Goal: Task Accomplishment & Management: Use online tool/utility

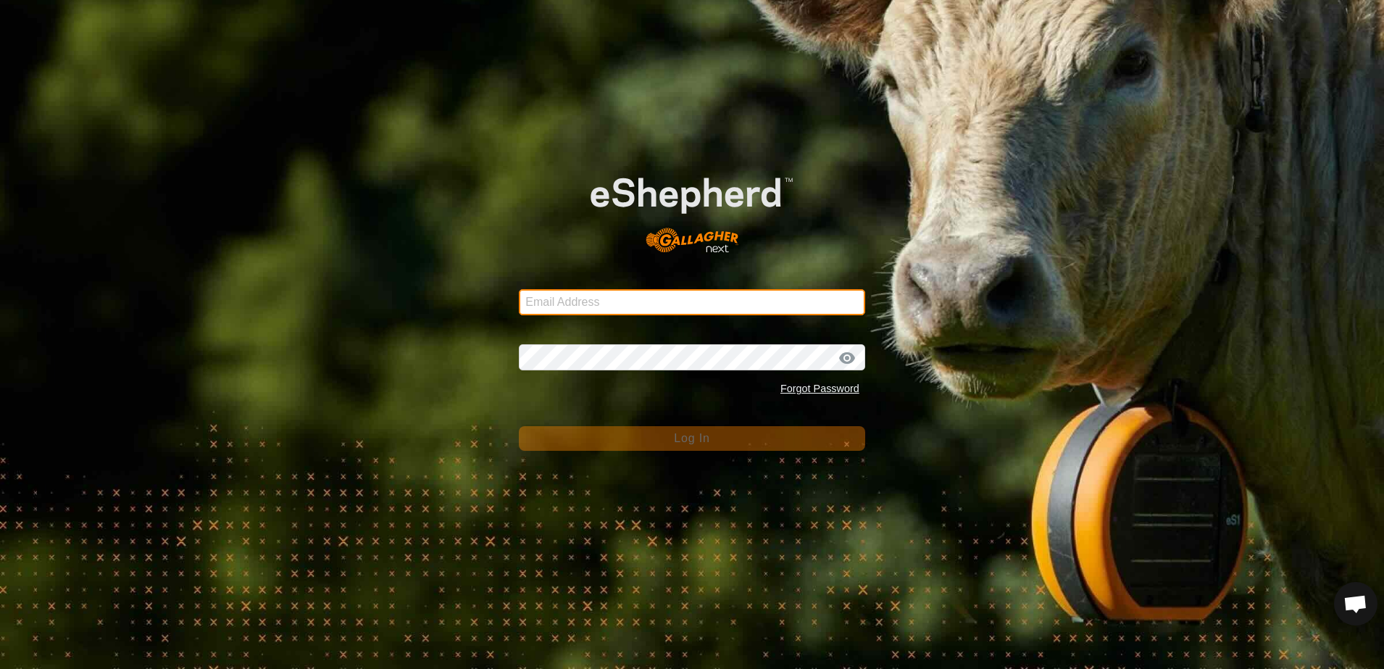
type input "[EMAIL_ADDRESS][DOMAIN_NAME]"
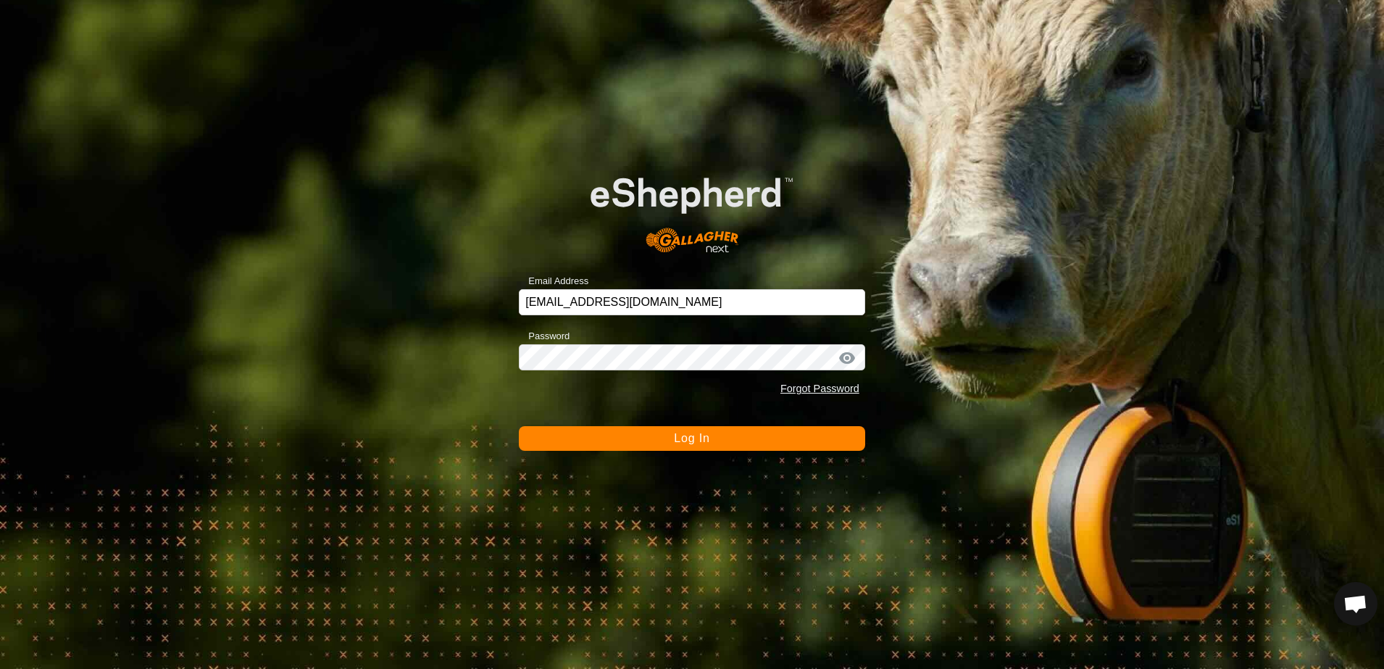
click at [631, 444] on button "Log In" at bounding box center [692, 438] width 346 height 25
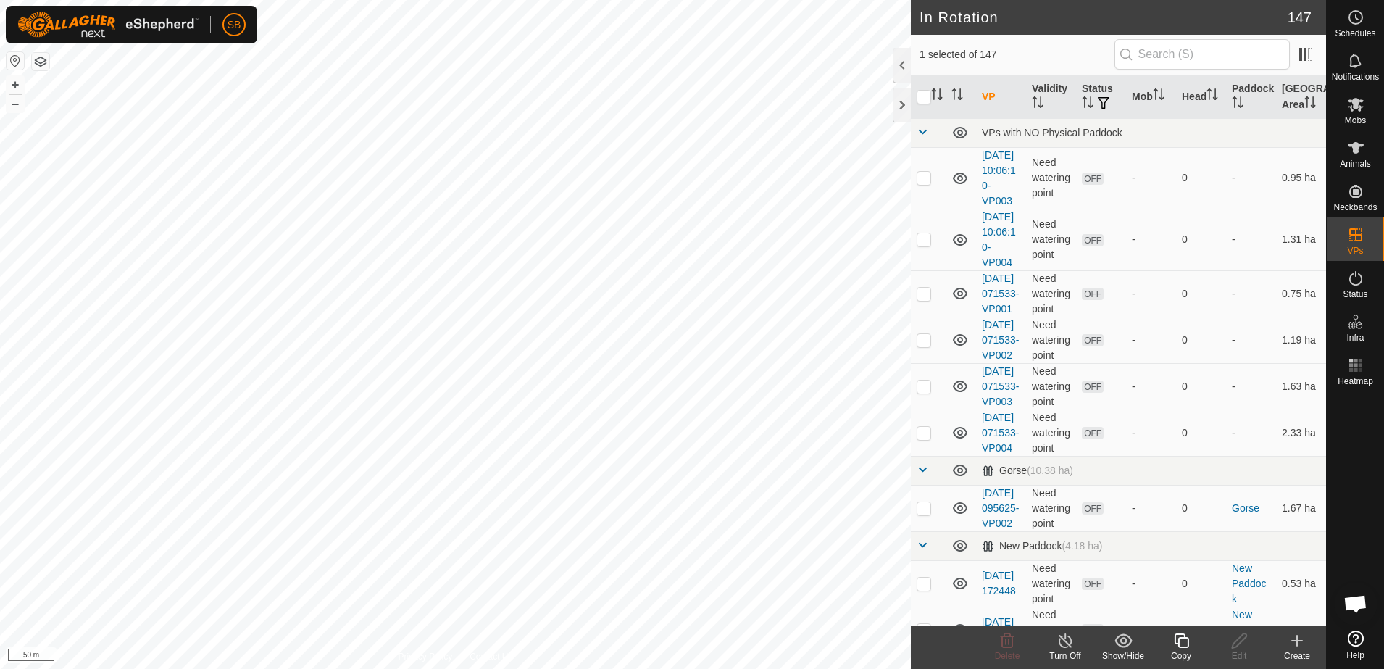
click at [1178, 647] on icon at bounding box center [1182, 640] width 18 height 17
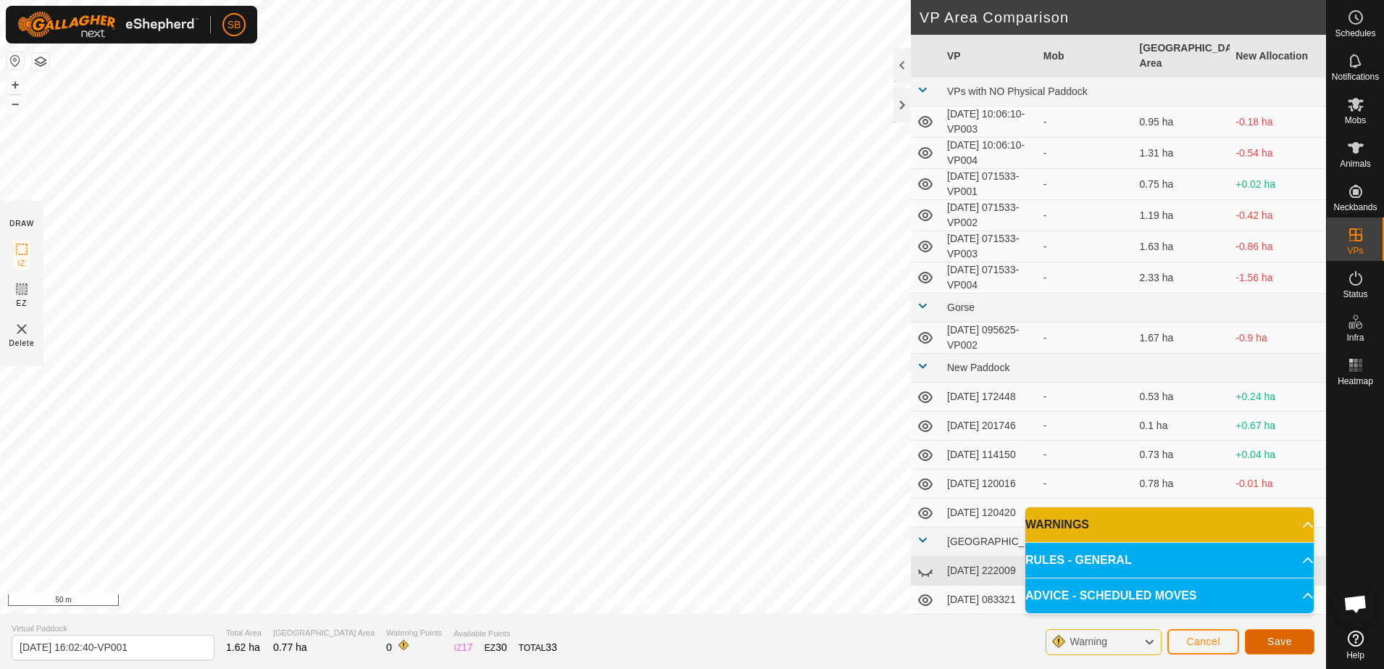
click at [1268, 639] on button "Save" at bounding box center [1280, 641] width 70 height 25
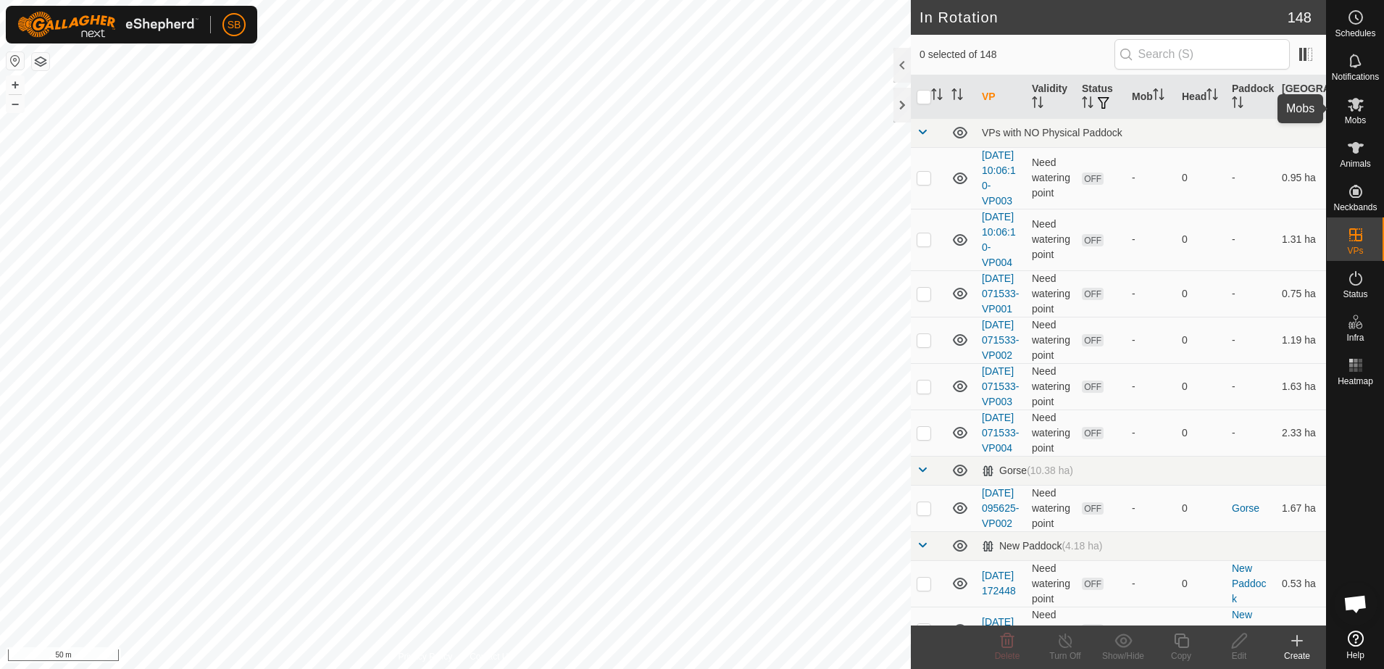
click at [1356, 116] on span "Mobs" at bounding box center [1355, 120] width 21 height 9
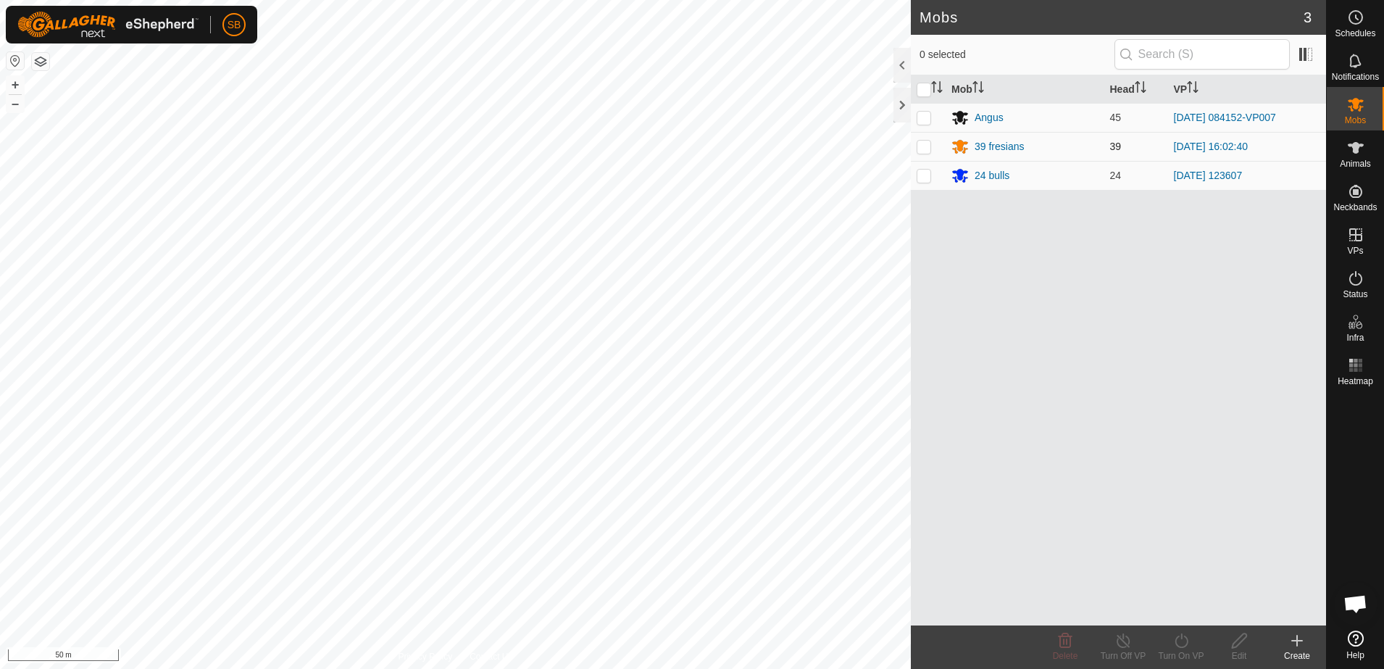
click at [924, 147] on p-checkbox at bounding box center [924, 147] width 14 height 12
checkbox input "true"
click at [1181, 648] on icon at bounding box center [1182, 640] width 18 height 17
click at [1180, 607] on link "Now" at bounding box center [1225, 608] width 144 height 29
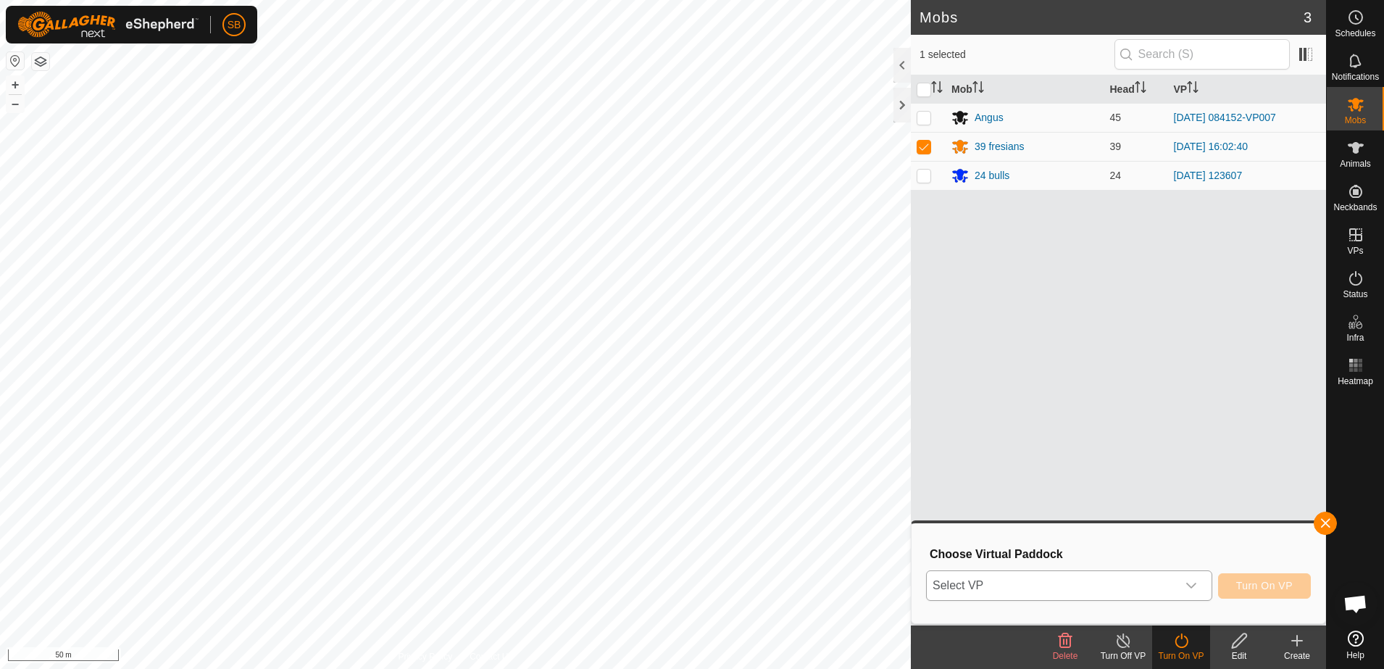
click at [1147, 573] on span "Select VP" at bounding box center [1052, 585] width 250 height 29
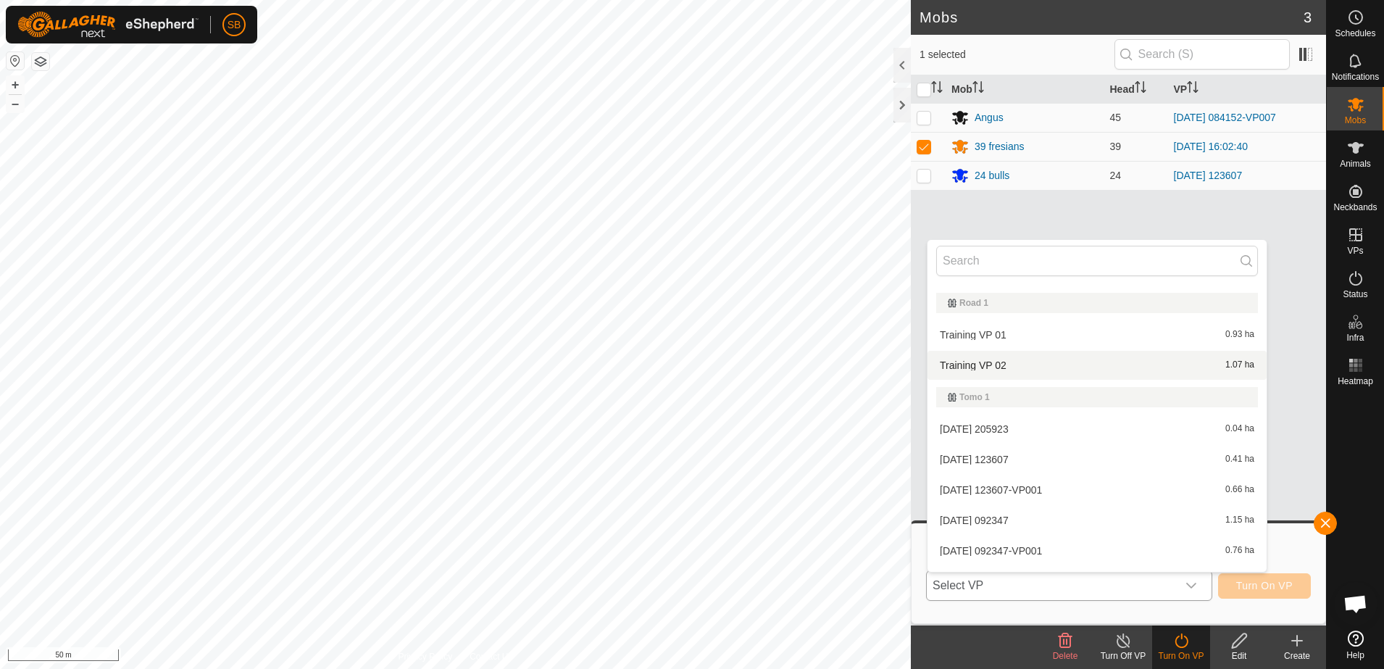
scroll to position [4153, 0]
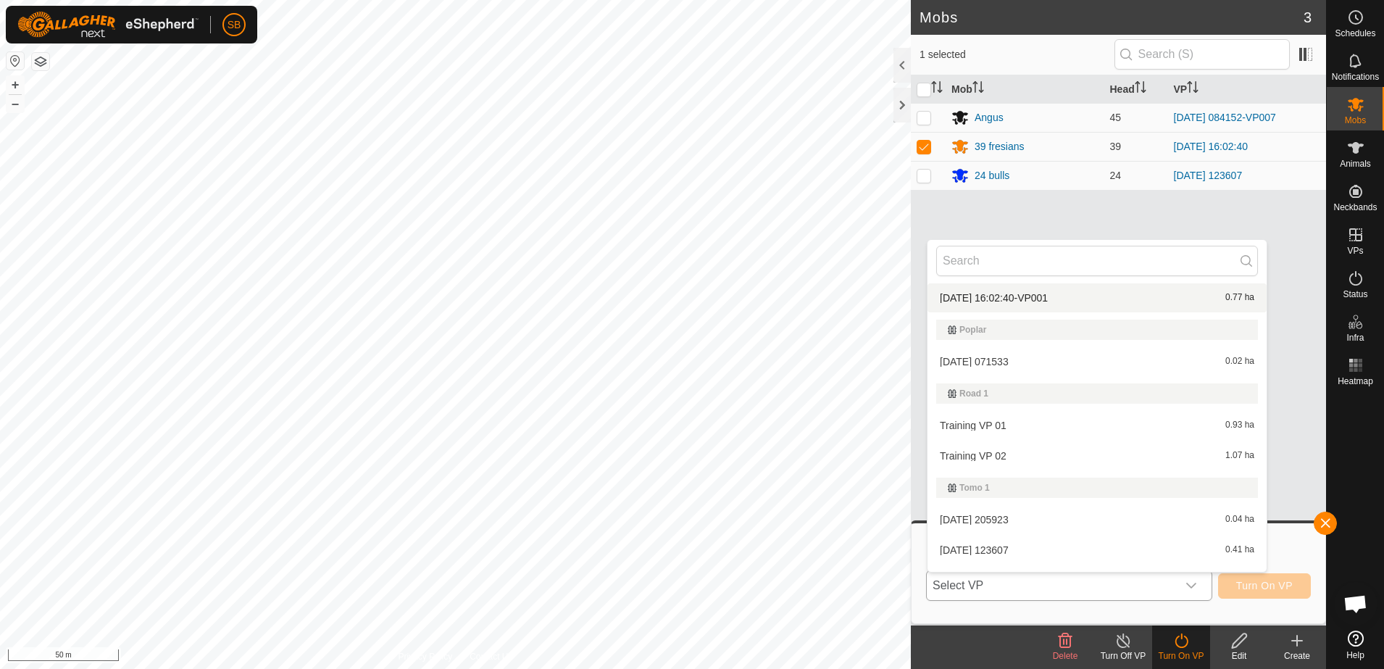
click at [1061, 301] on li "[DATE] 16:02:40-VP001 0.77 ha" at bounding box center [1097, 297] width 339 height 29
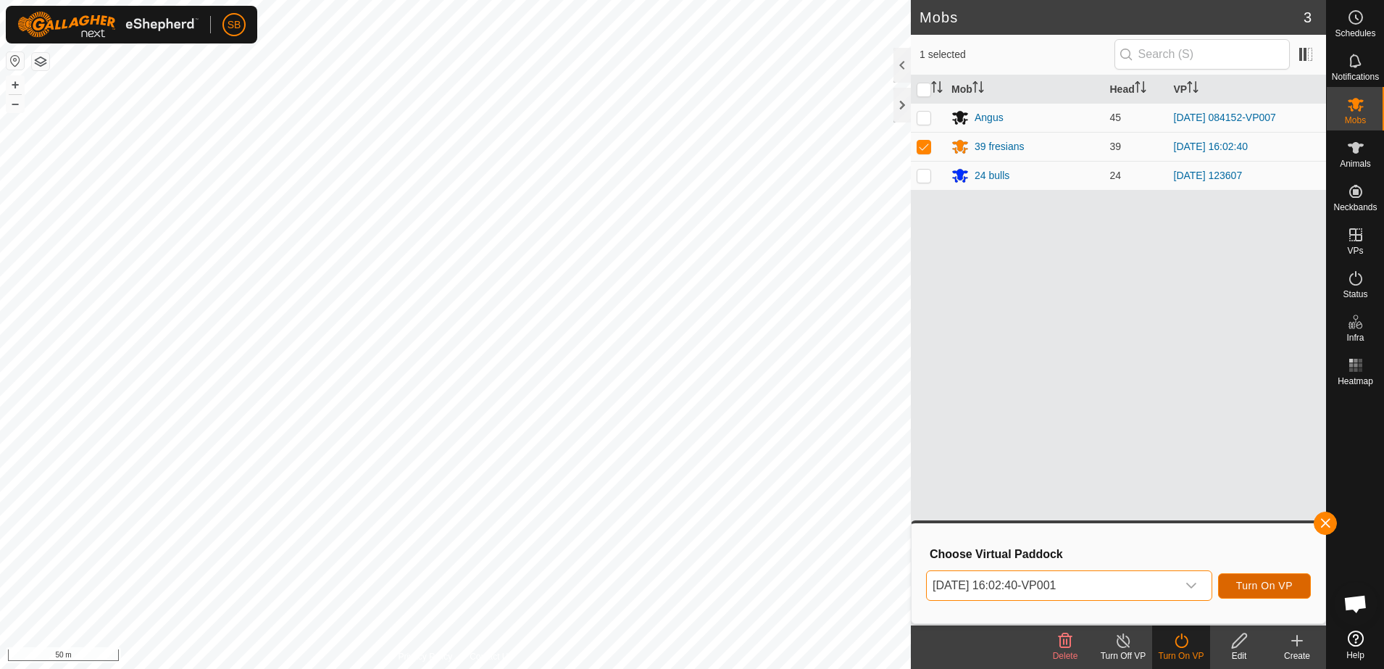
click at [1247, 587] on span "Turn On VP" at bounding box center [1264, 586] width 57 height 12
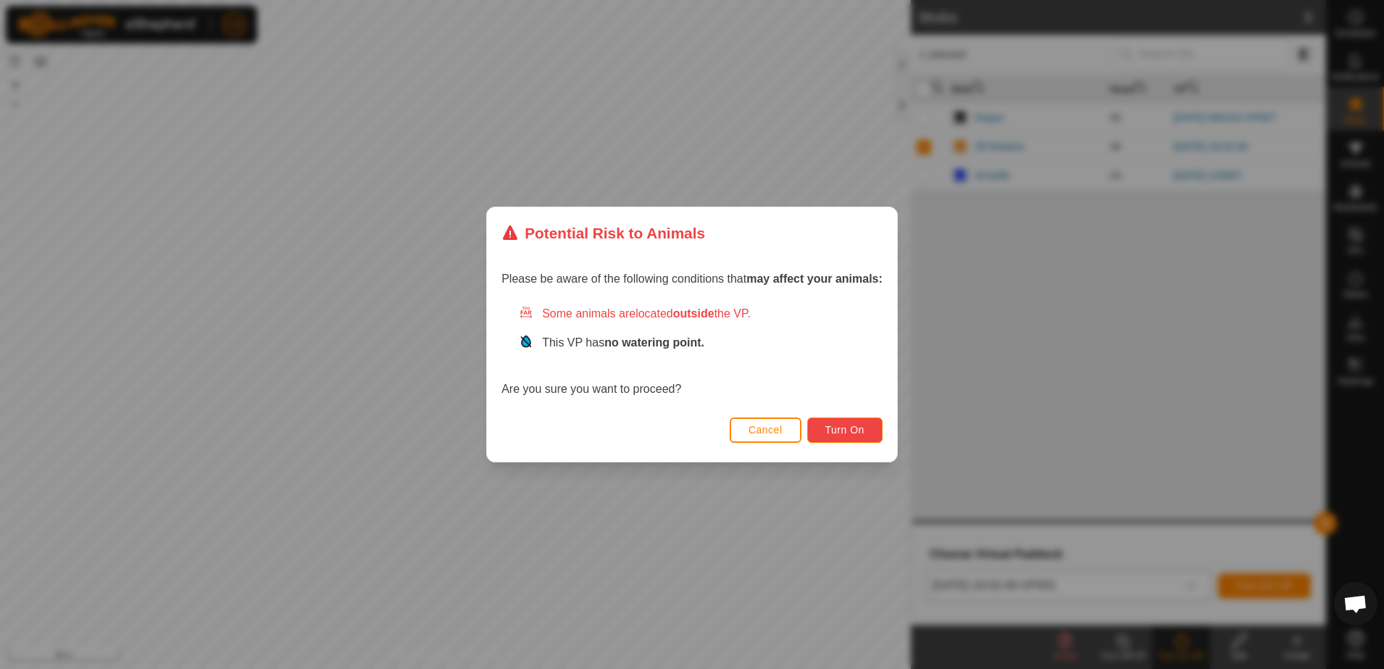
click at [865, 428] on button "Turn On" at bounding box center [844, 429] width 75 height 25
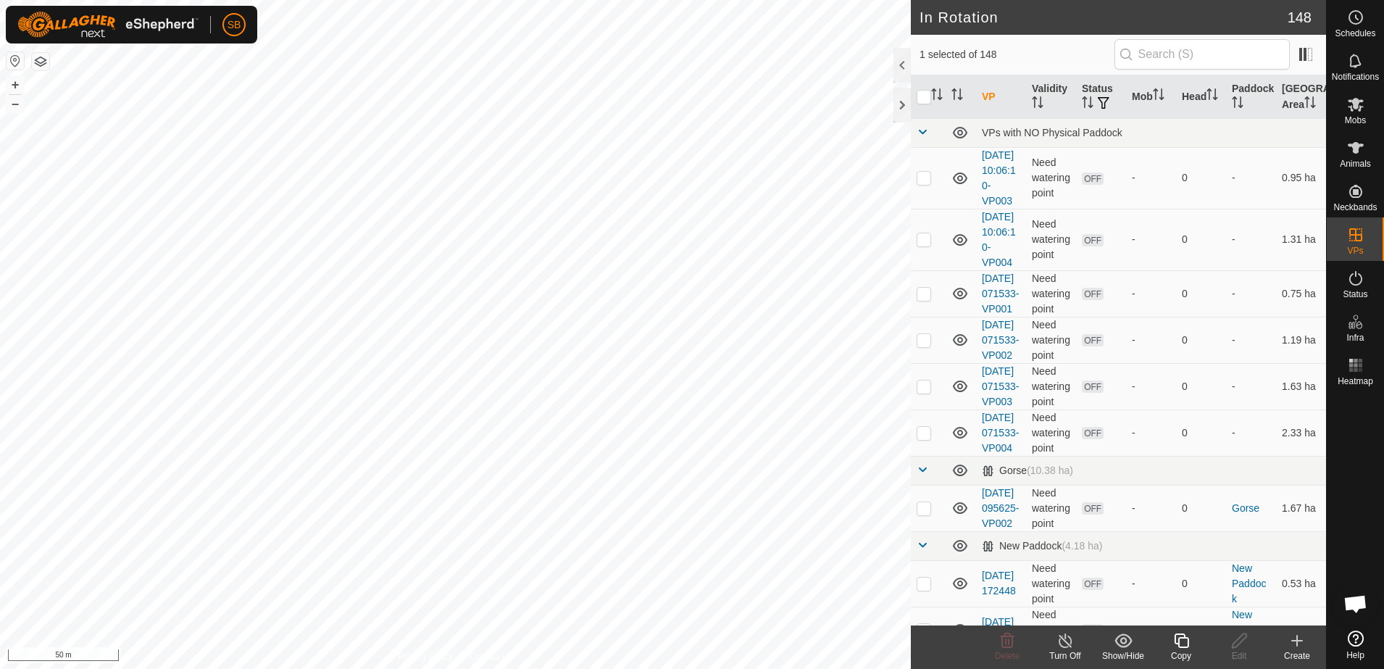
click at [1300, 649] on div "Create" at bounding box center [1297, 655] width 58 height 13
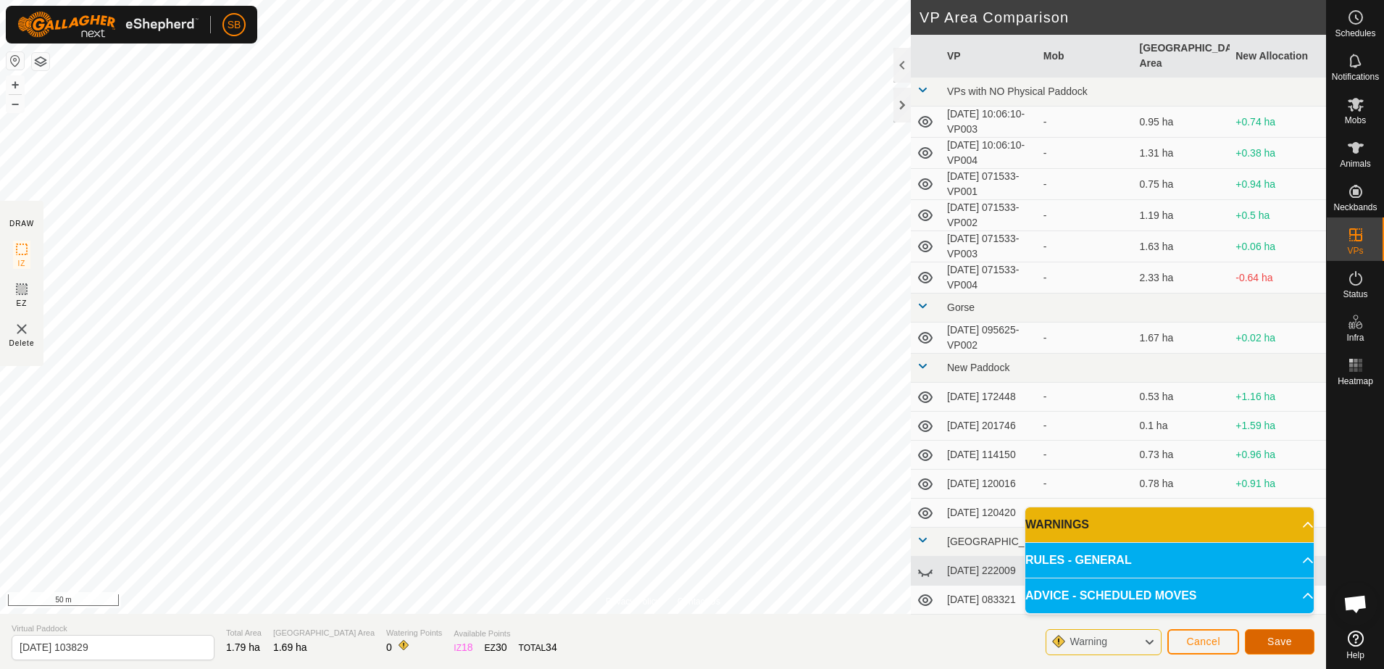
click at [1286, 637] on span "Save" at bounding box center [1280, 642] width 25 height 12
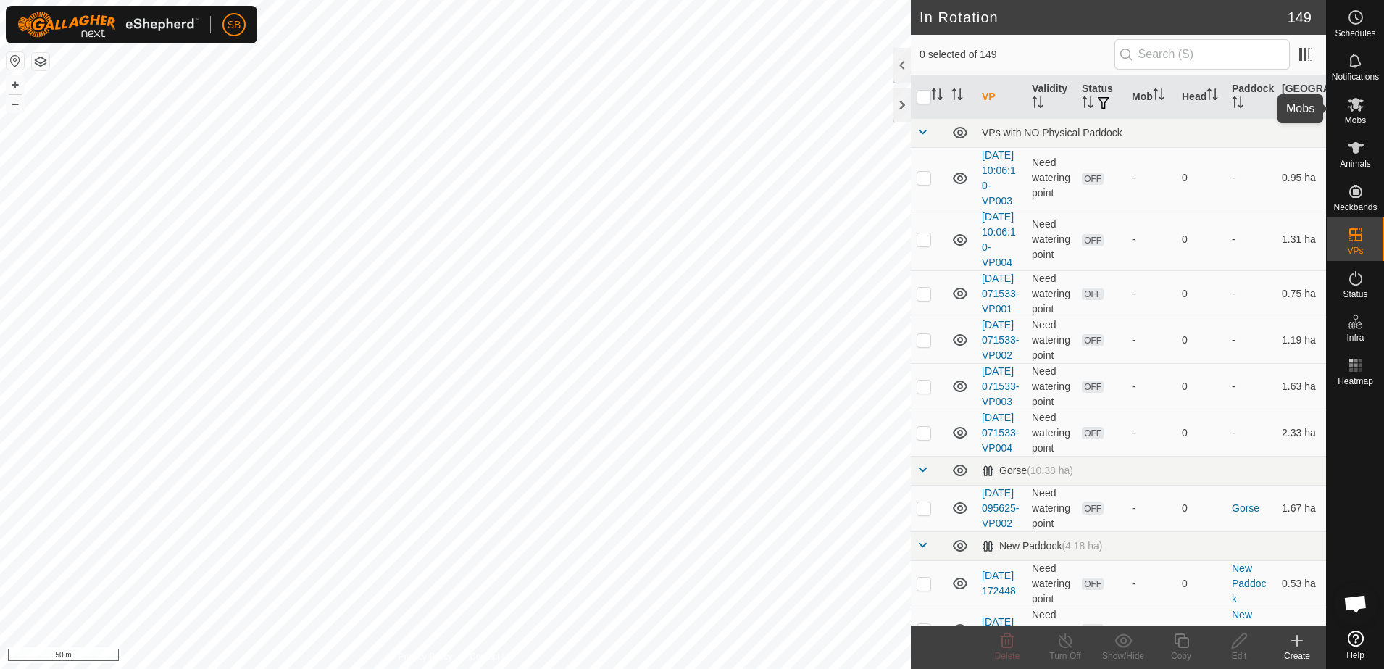
click at [1354, 114] on es-mob-svg-icon at bounding box center [1356, 104] width 26 height 23
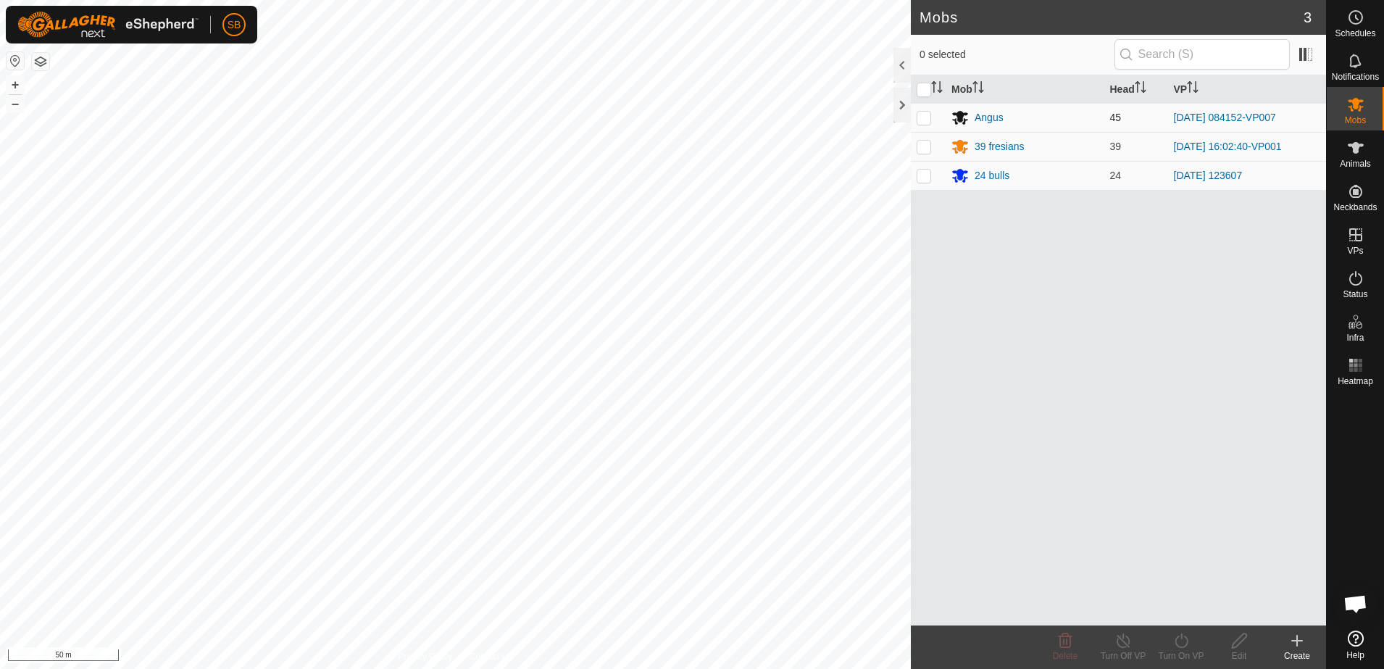
click at [924, 118] on p-checkbox at bounding box center [924, 118] width 14 height 12
checkbox input "true"
click at [1178, 649] on div "Turn On VP" at bounding box center [1181, 655] width 58 height 13
click at [1192, 608] on link "Now" at bounding box center [1225, 608] width 144 height 29
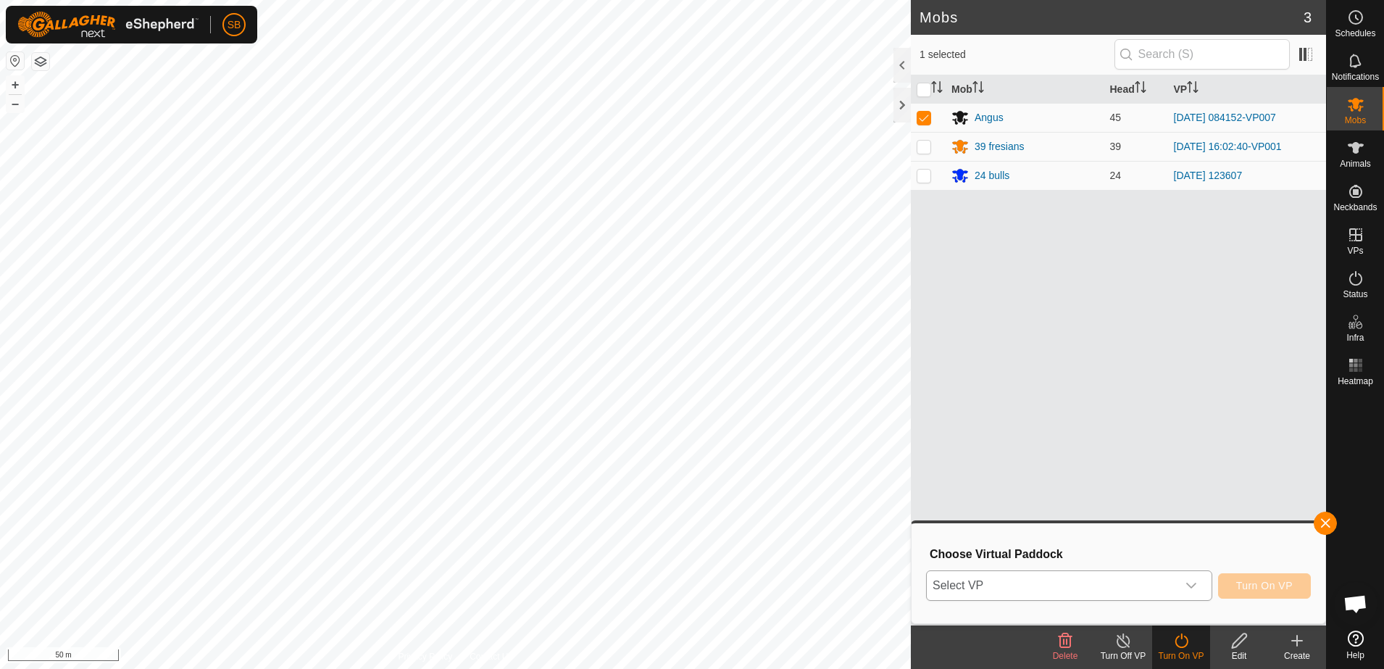
click at [1184, 578] on div "dropdown trigger" at bounding box center [1191, 585] width 29 height 29
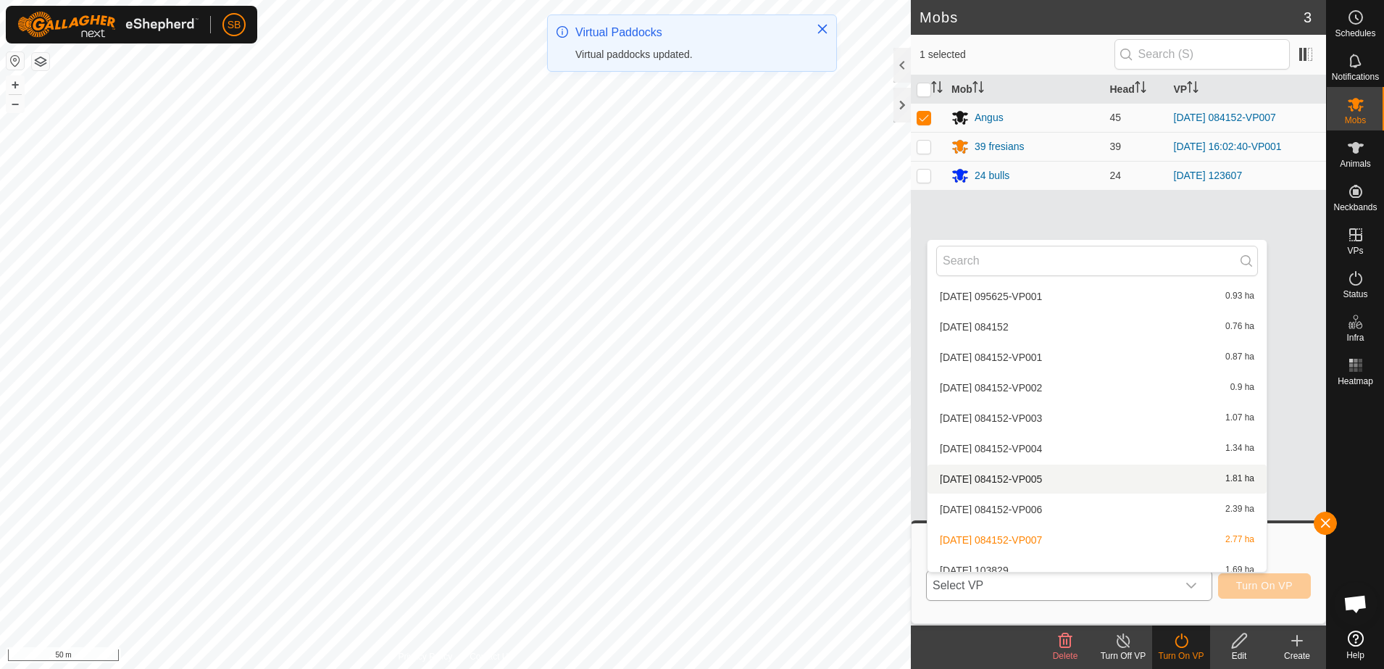
scroll to position [2446, 0]
click at [1063, 476] on li "[DATE] 103829 1.69 ha" at bounding box center [1097, 479] width 339 height 29
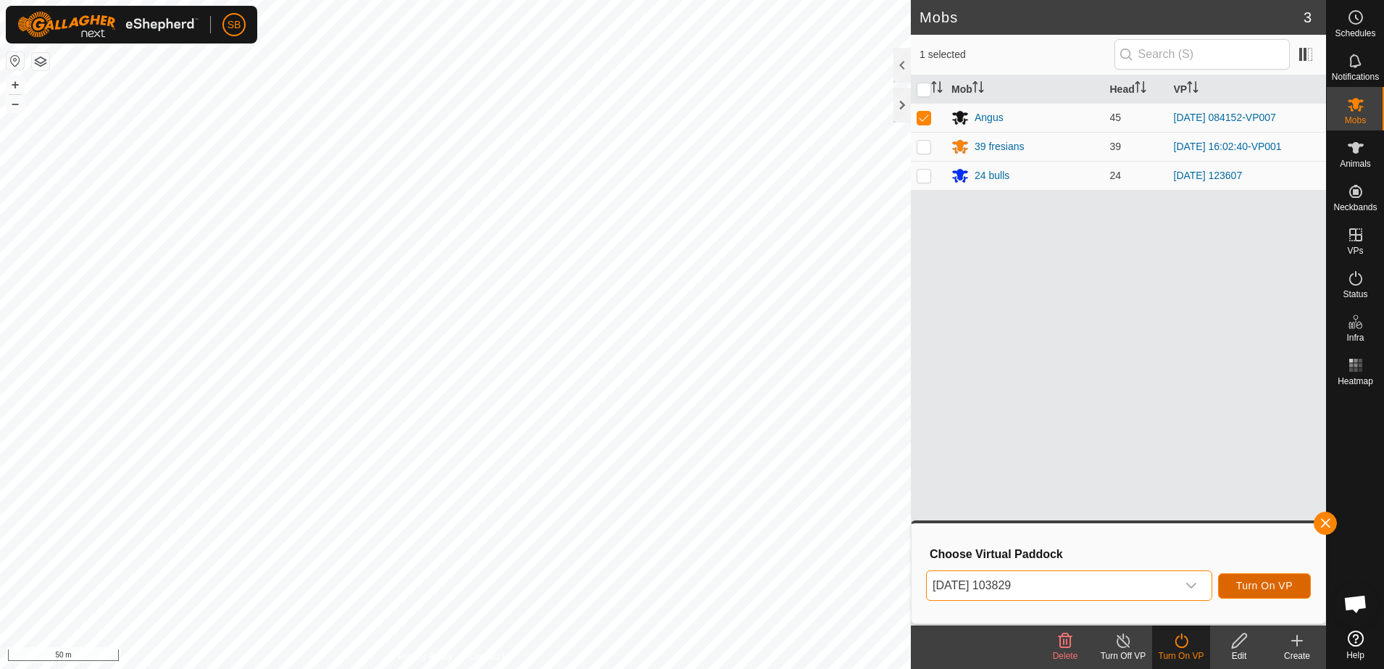
click at [1262, 587] on span "Turn On VP" at bounding box center [1264, 586] width 57 height 12
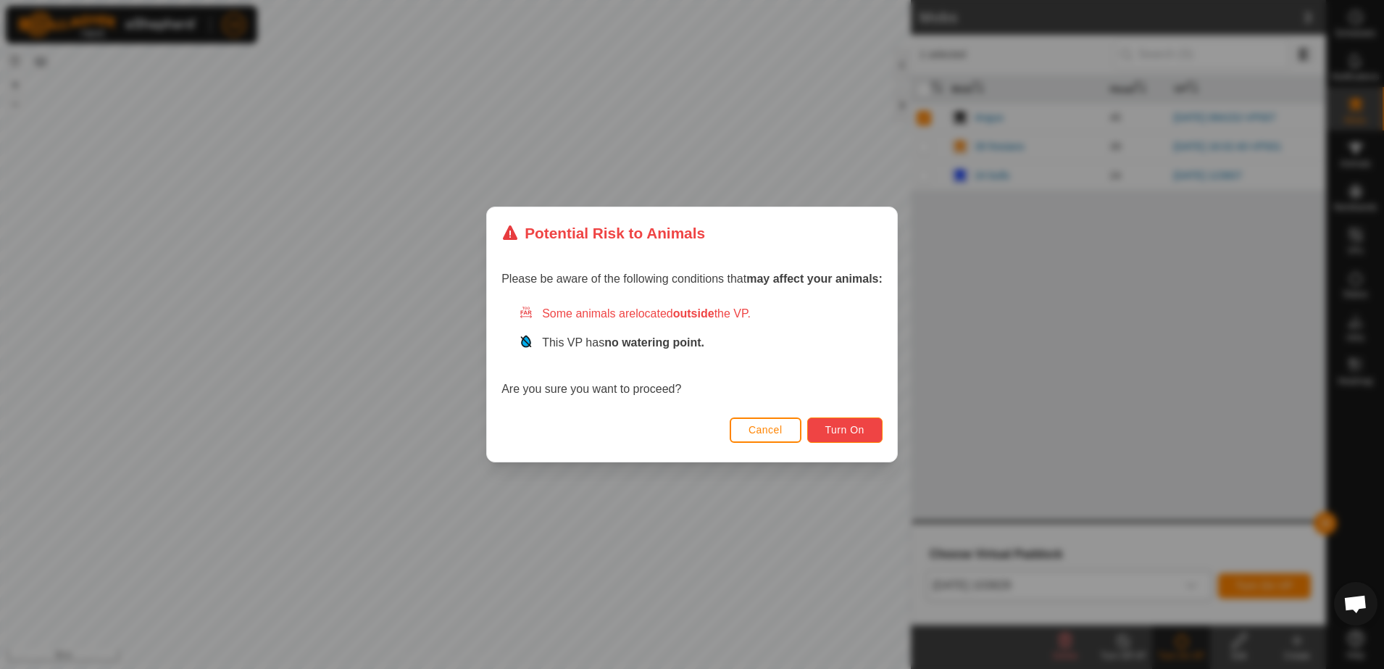
click at [856, 433] on span "Turn On" at bounding box center [845, 430] width 39 height 12
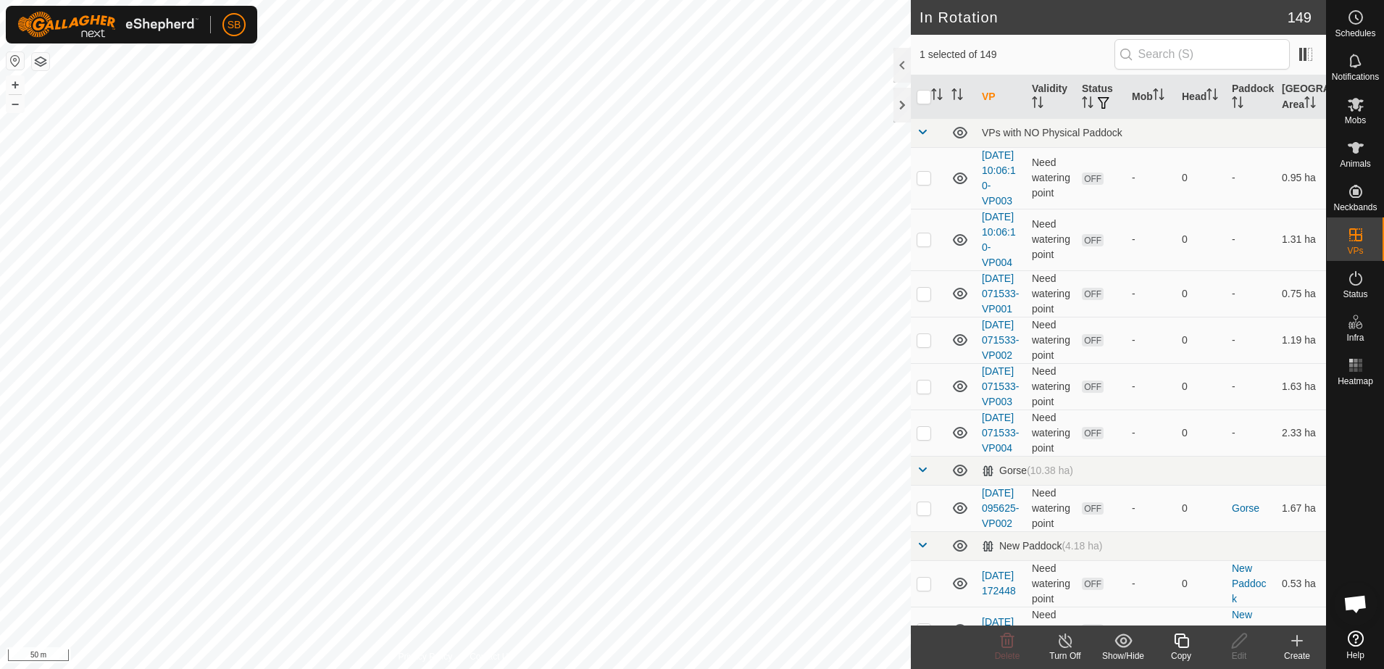
click at [1184, 644] on icon at bounding box center [1182, 640] width 18 height 17
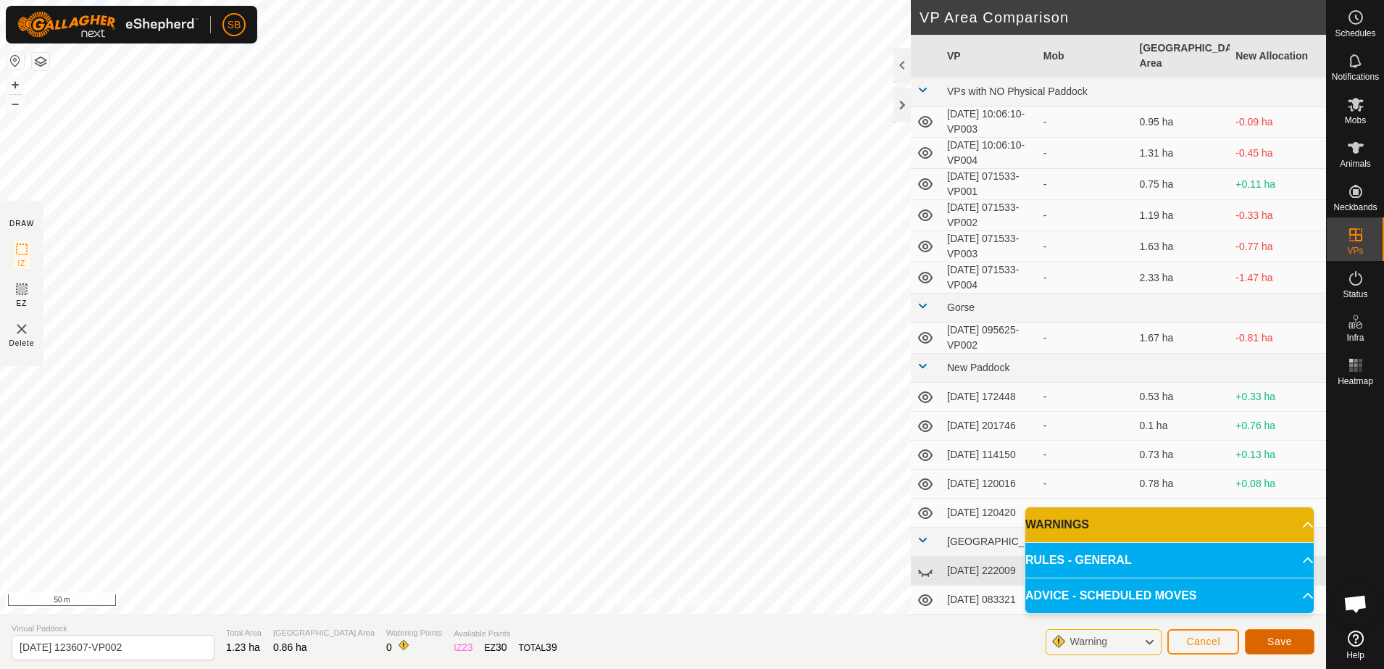
click at [1279, 638] on span "Save" at bounding box center [1280, 642] width 25 height 12
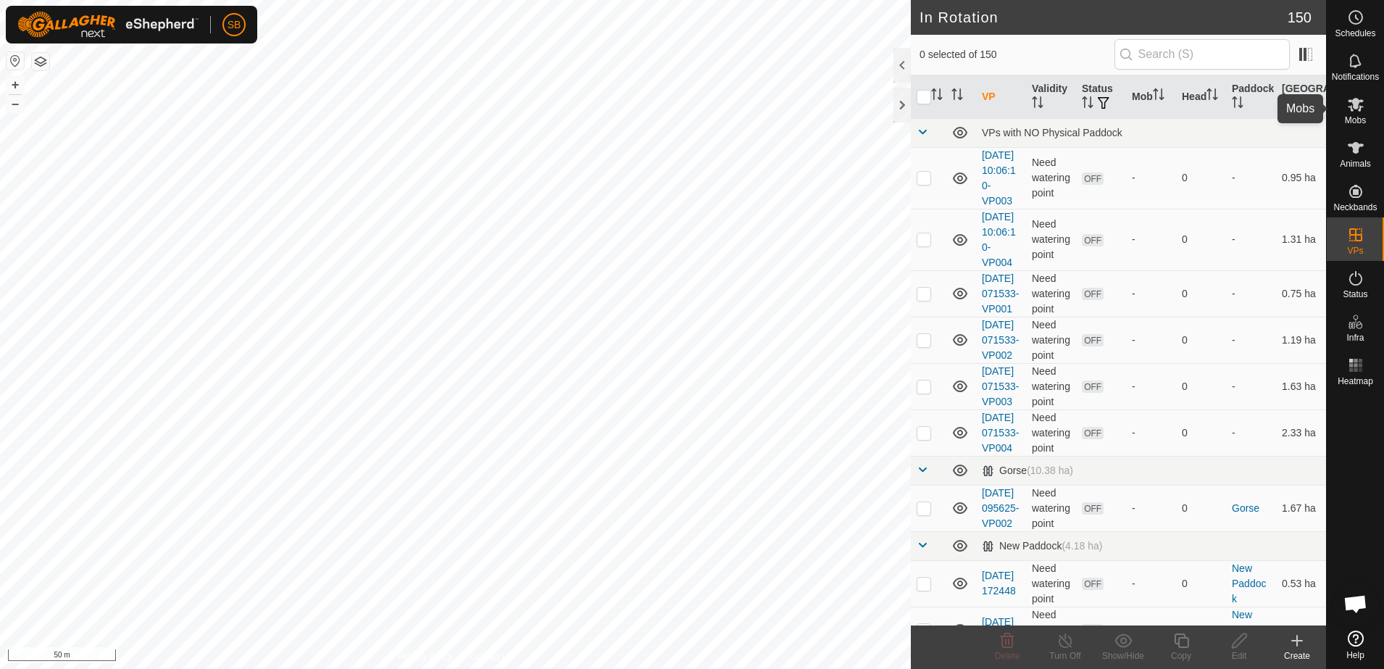
click at [1361, 109] on icon at bounding box center [1355, 104] width 17 height 17
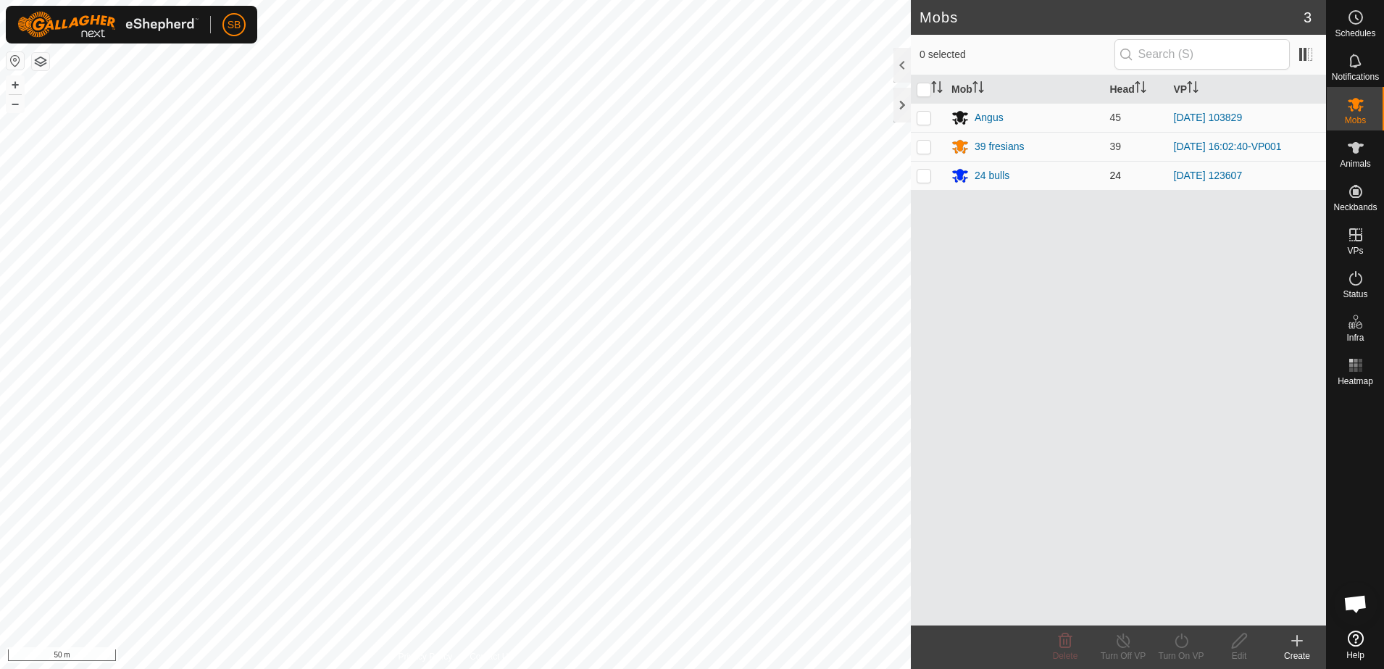
click at [920, 178] on p-checkbox at bounding box center [924, 176] width 14 height 12
checkbox input "true"
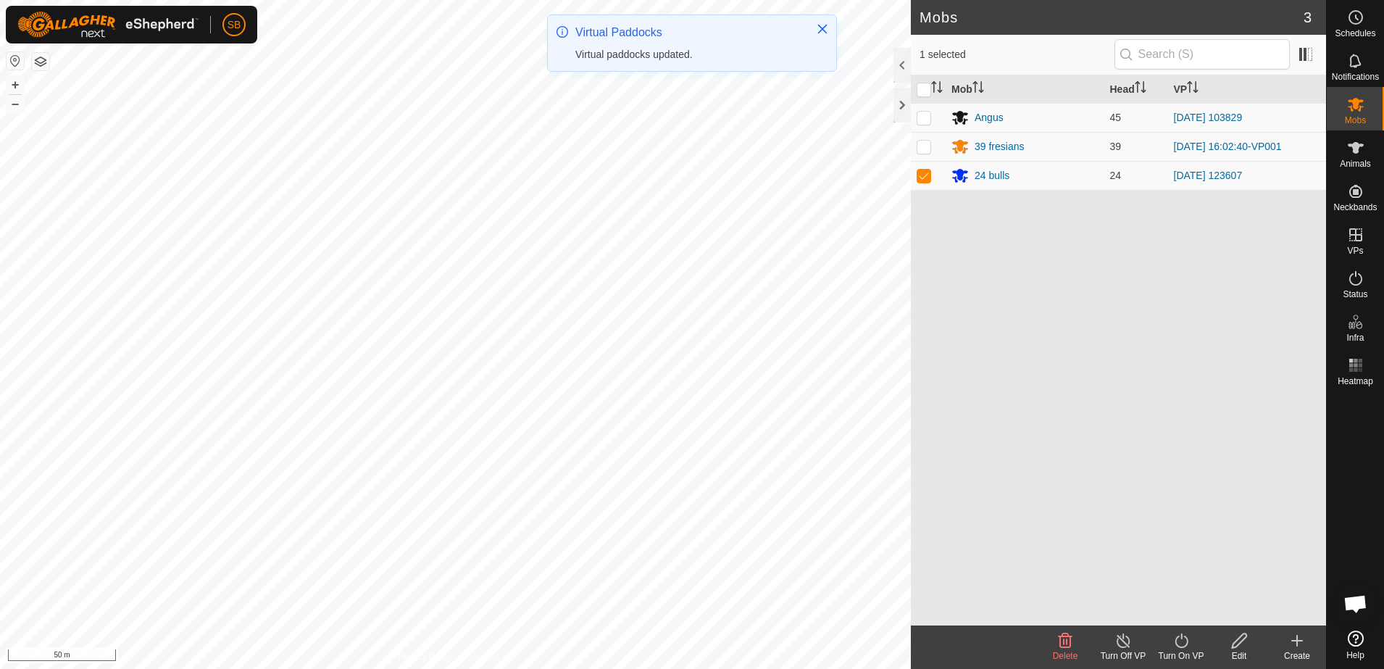
click at [1184, 641] on icon at bounding box center [1182, 640] width 18 height 17
click at [1189, 608] on link "Now" at bounding box center [1225, 608] width 144 height 29
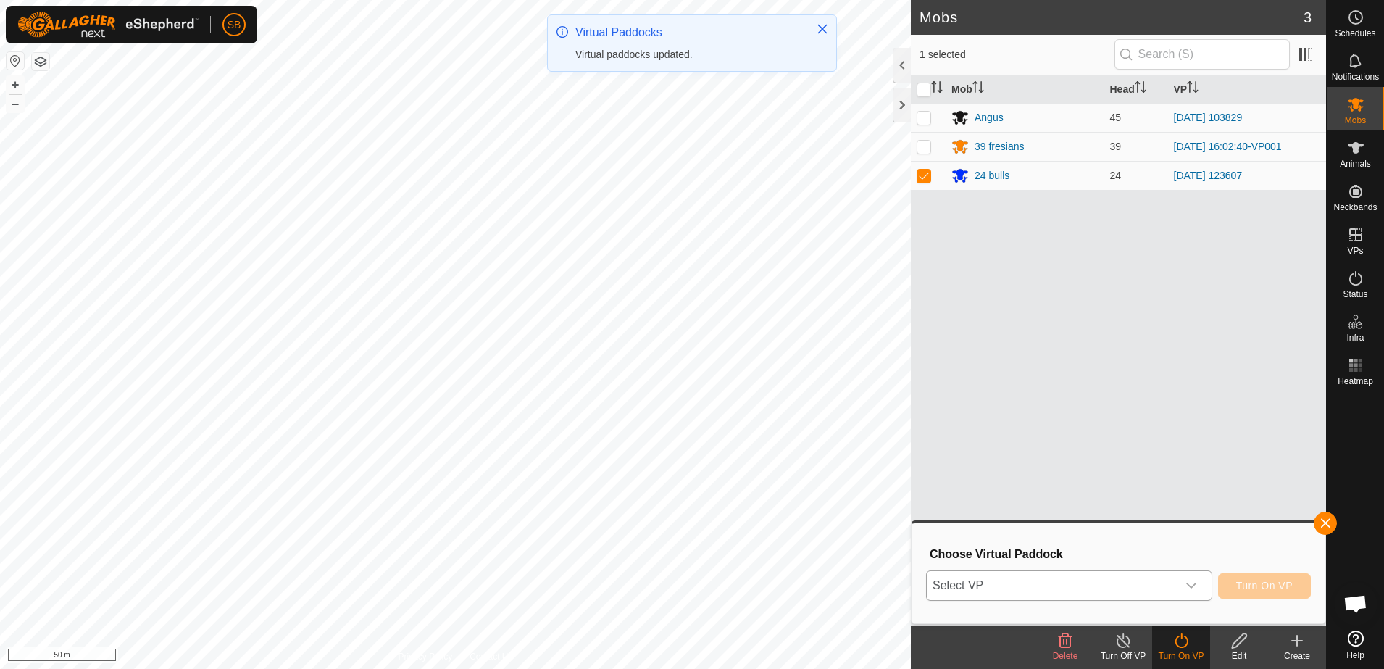
click at [1156, 592] on span "Select VP" at bounding box center [1052, 585] width 250 height 29
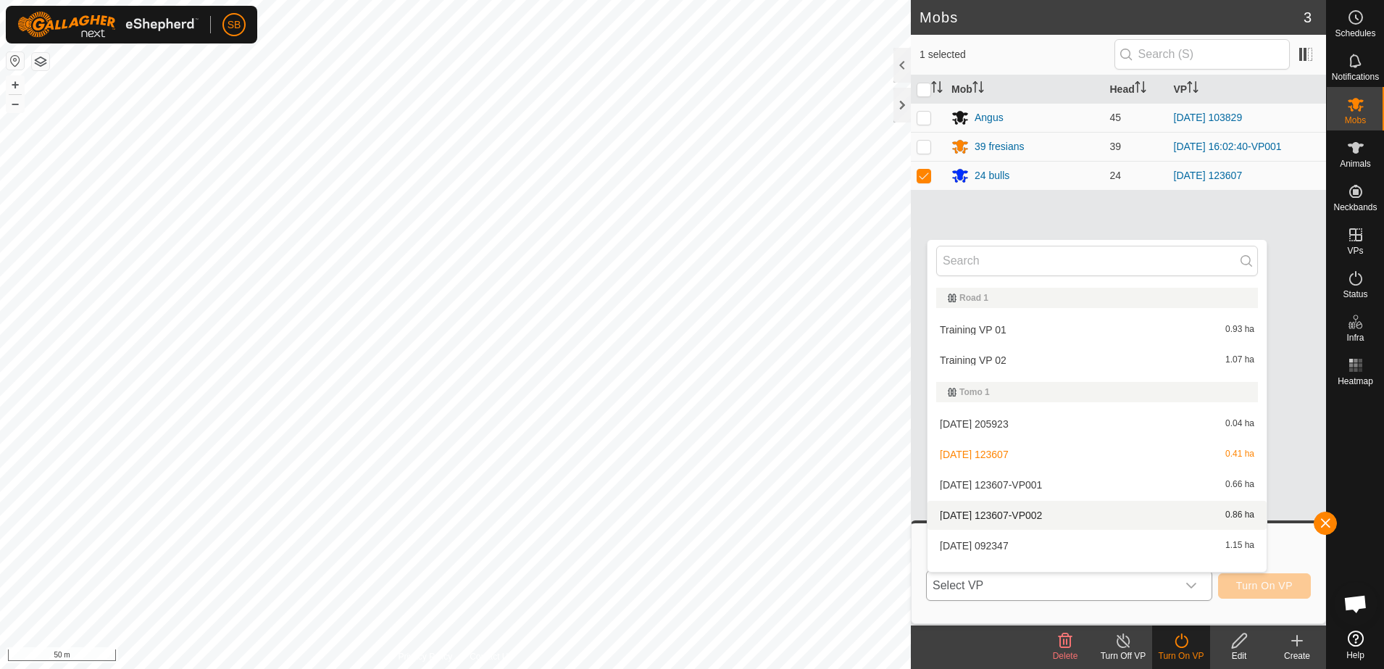
scroll to position [4270, 0]
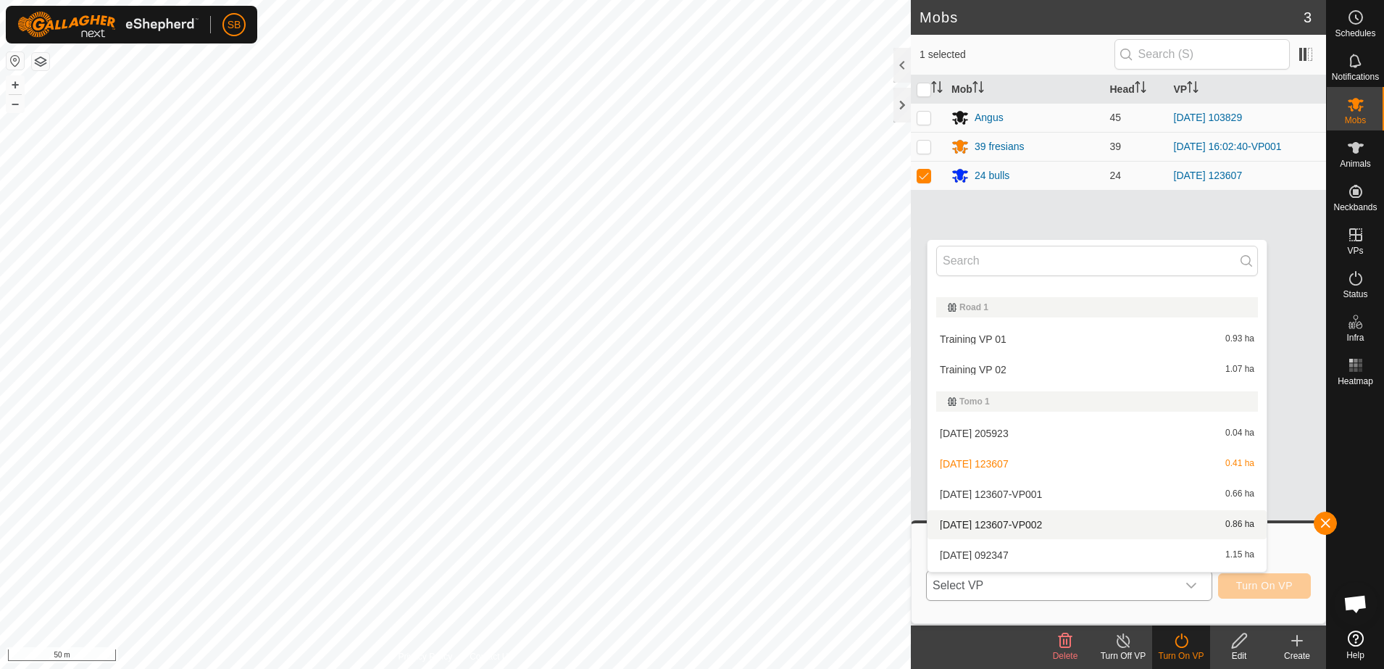
click at [1059, 516] on li "[DATE] 123607-VP002 0.86 ha" at bounding box center [1097, 524] width 339 height 29
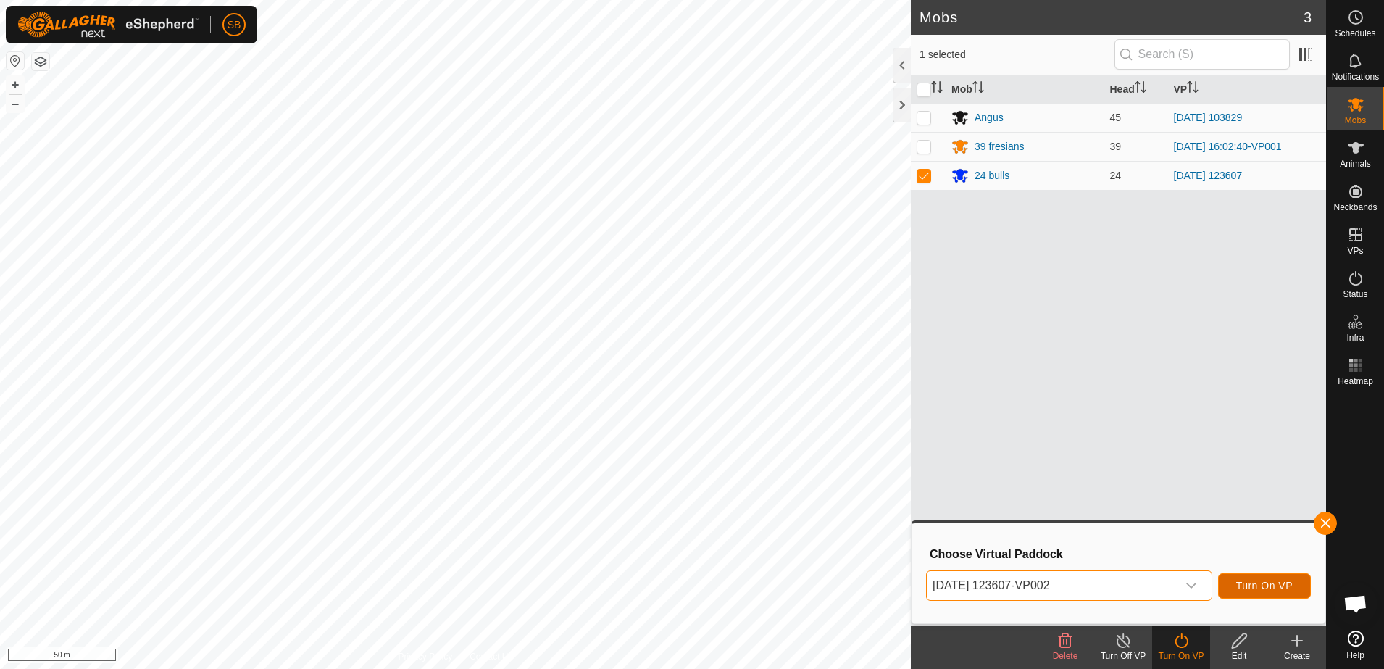
click at [1268, 586] on span "Turn On VP" at bounding box center [1264, 586] width 57 height 12
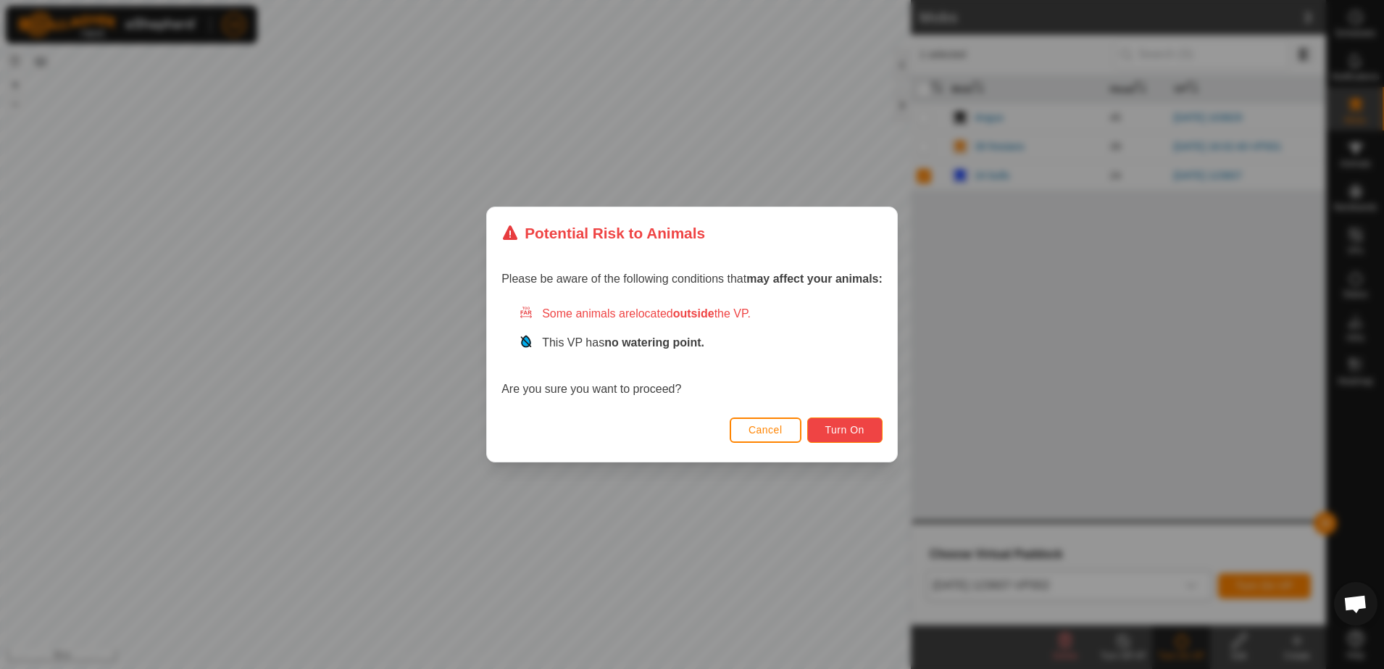
click at [854, 428] on span "Turn On" at bounding box center [845, 430] width 39 height 12
